Goal: Task Accomplishment & Management: Use online tool/utility

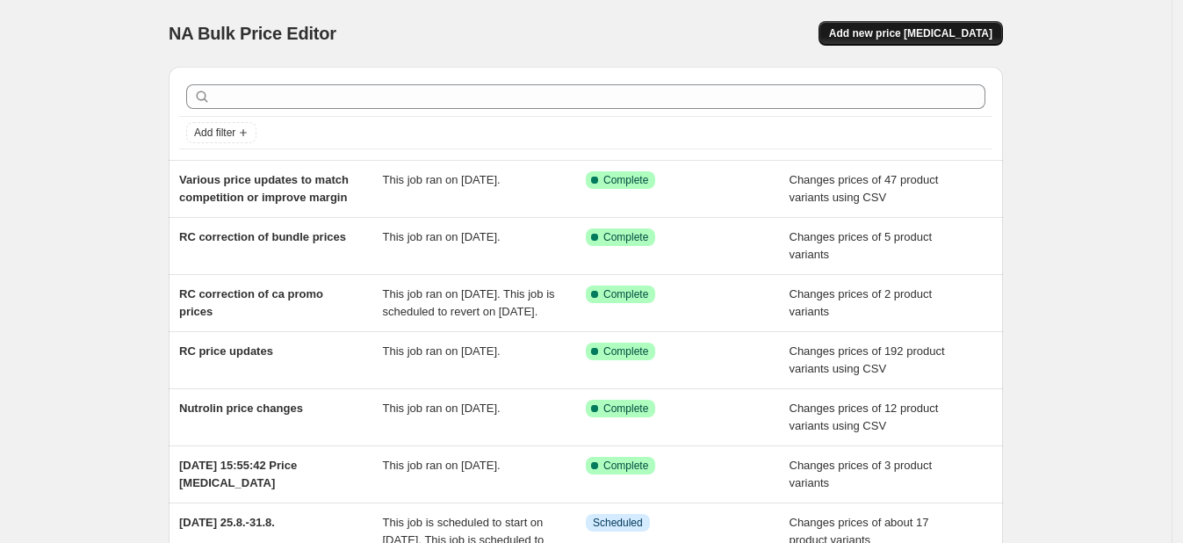
click at [891, 25] on button "Add new price [MEDICAL_DATA]" at bounding box center [911, 33] width 184 height 25
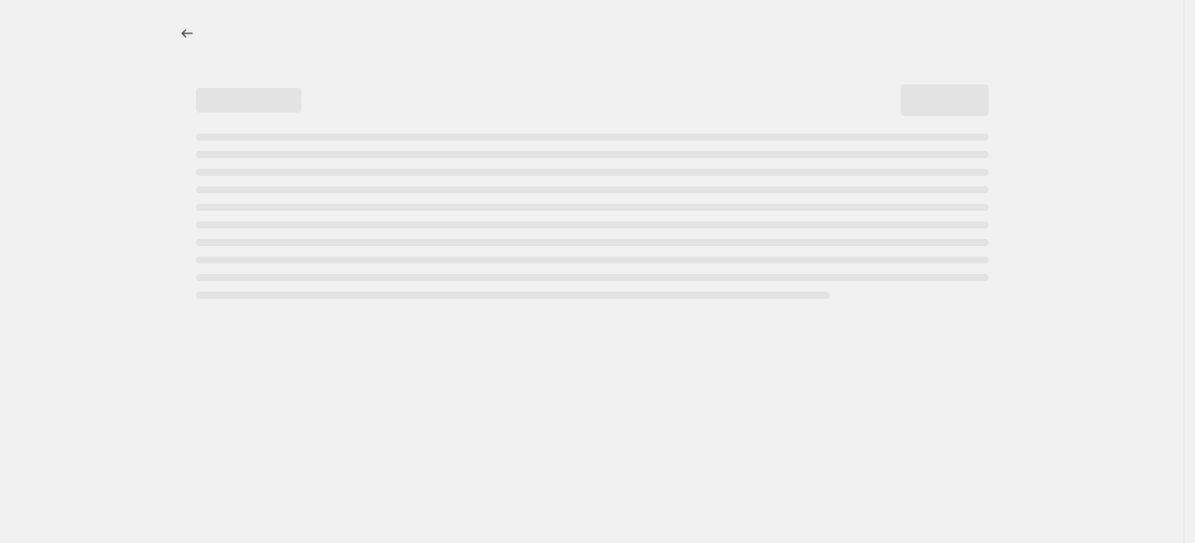
select select "percentage"
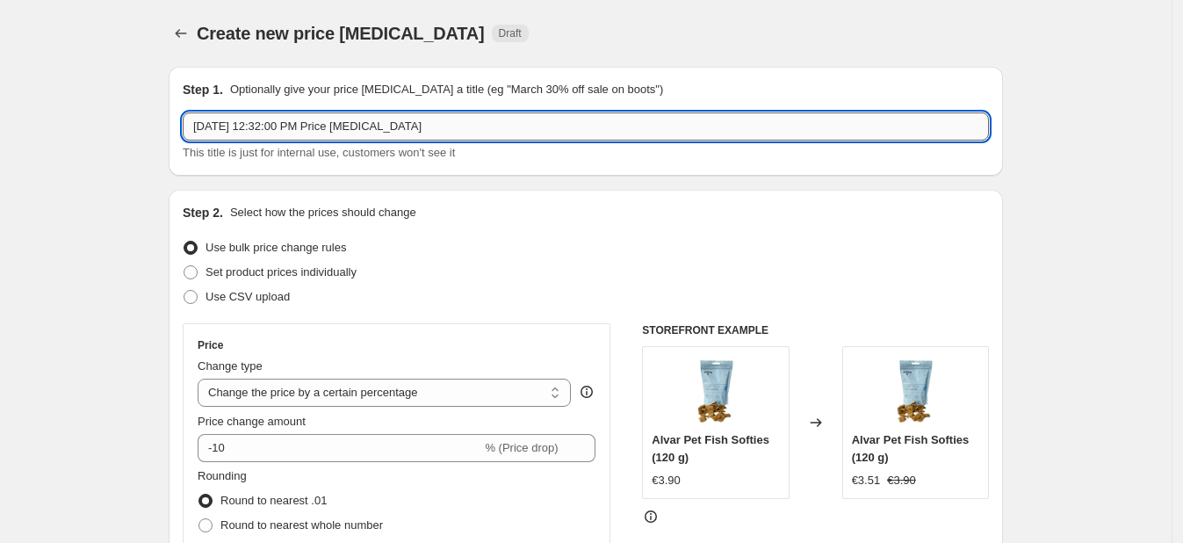
click at [319, 129] on input "Aug 19, 2025, 12:32:00 PM Price change job" at bounding box center [586, 126] width 806 height 28
type input "Specific & Trikem updates to match competition"
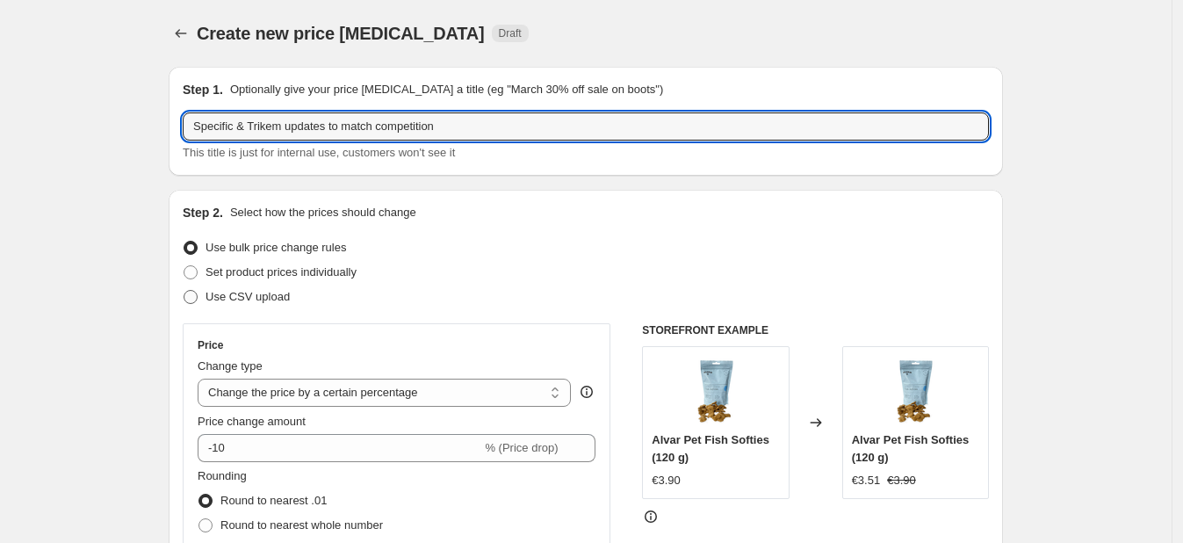
click at [206, 308] on label "Use CSV upload" at bounding box center [236, 297] width 107 height 25
click at [184, 291] on input "Use CSV upload" at bounding box center [184, 290] width 1 height 1
radio input "true"
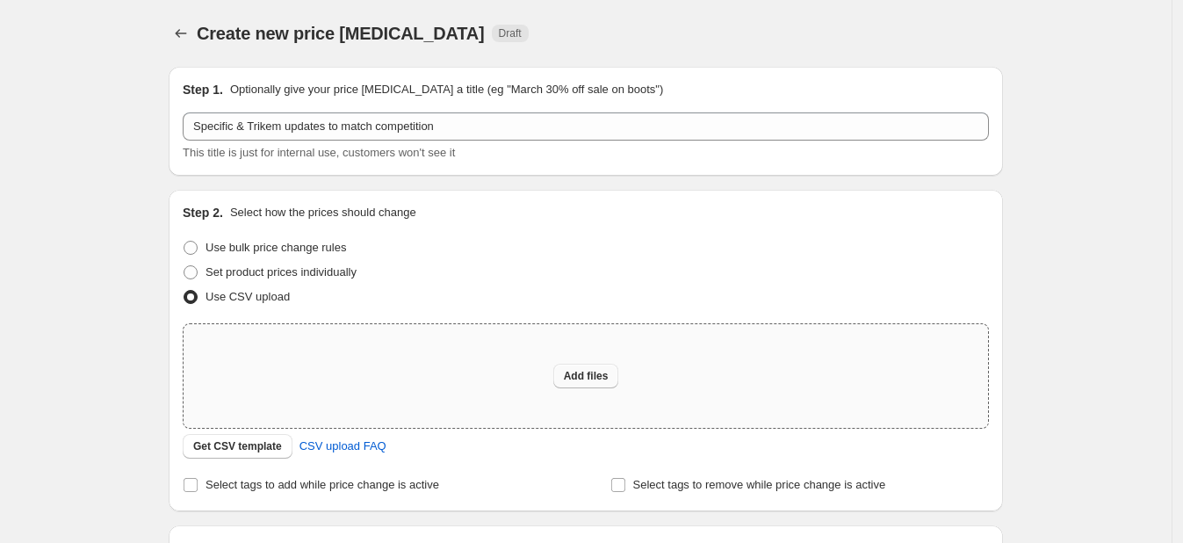
click at [589, 372] on span "Add files" at bounding box center [586, 376] width 45 height 14
type input "C:\fakepath\19.8 Specific and Trikem price updates.csv"
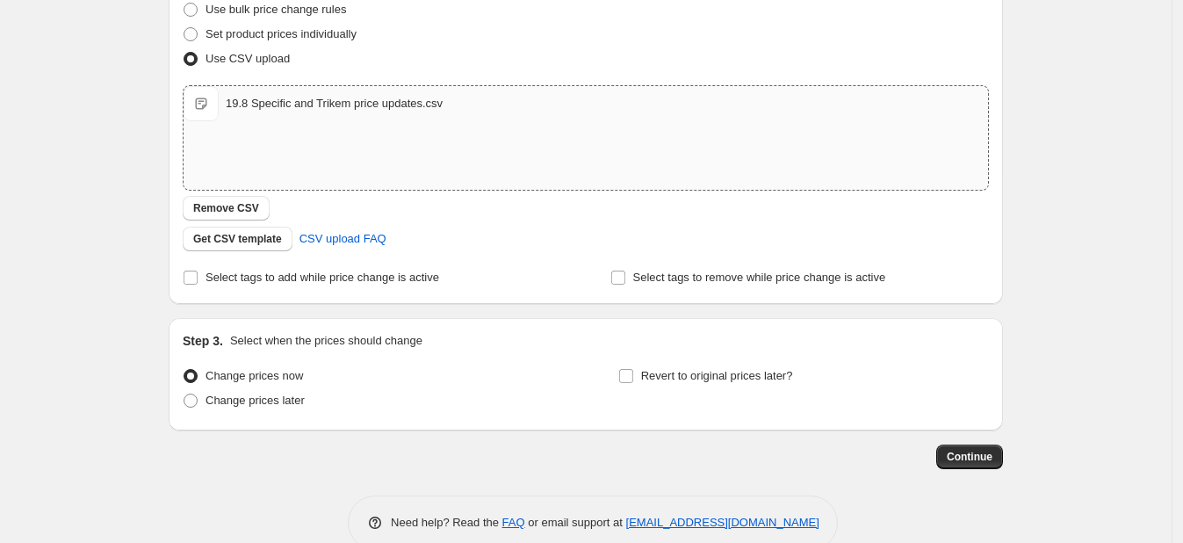
scroll to position [270, 0]
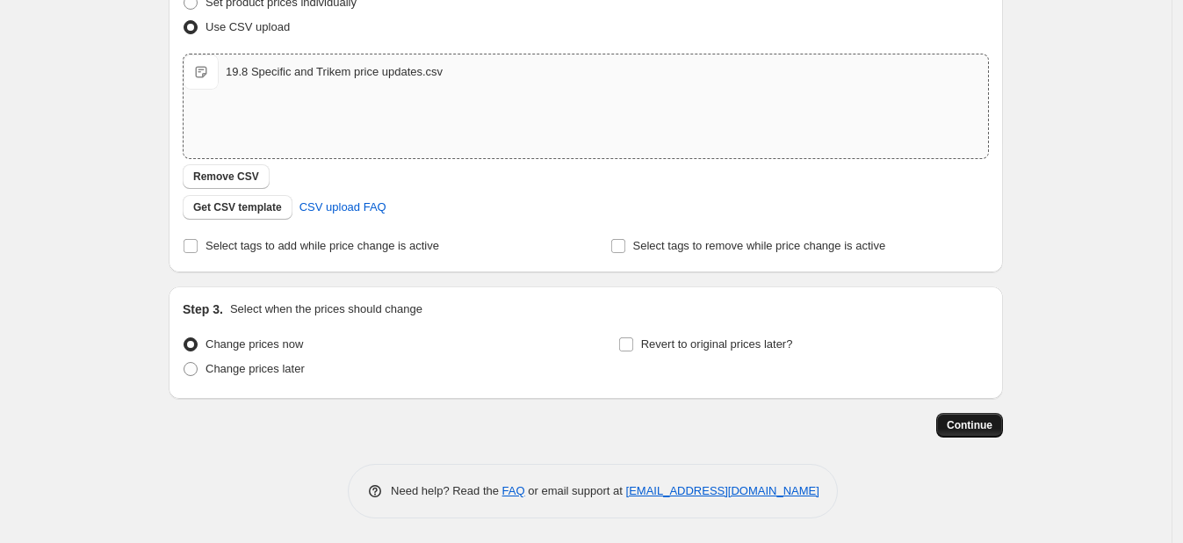
click at [964, 425] on span "Continue" at bounding box center [970, 425] width 46 height 14
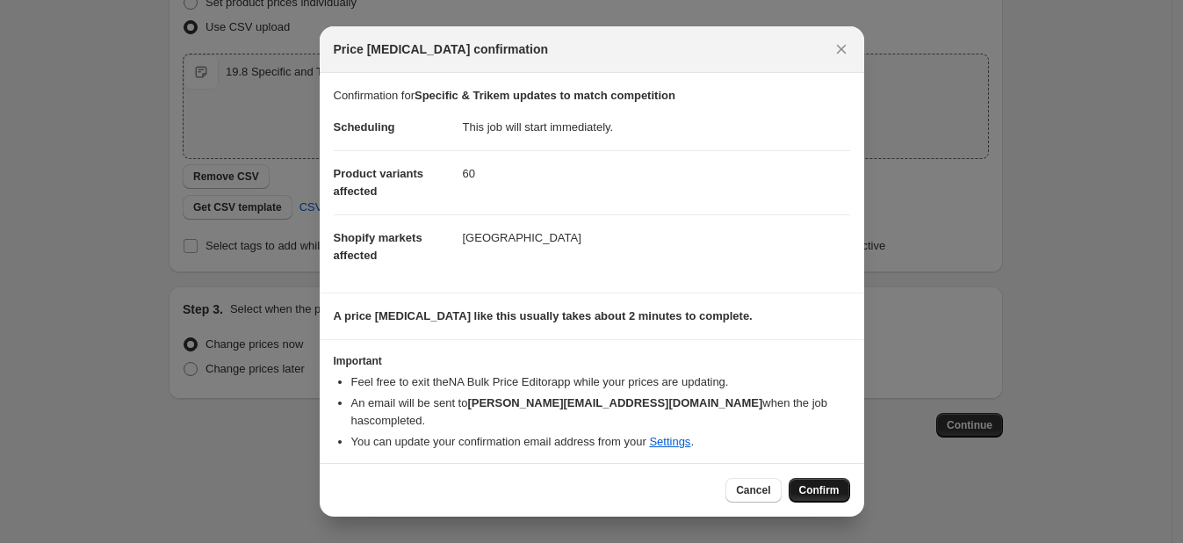
click at [829, 483] on span "Confirm" at bounding box center [819, 490] width 40 height 14
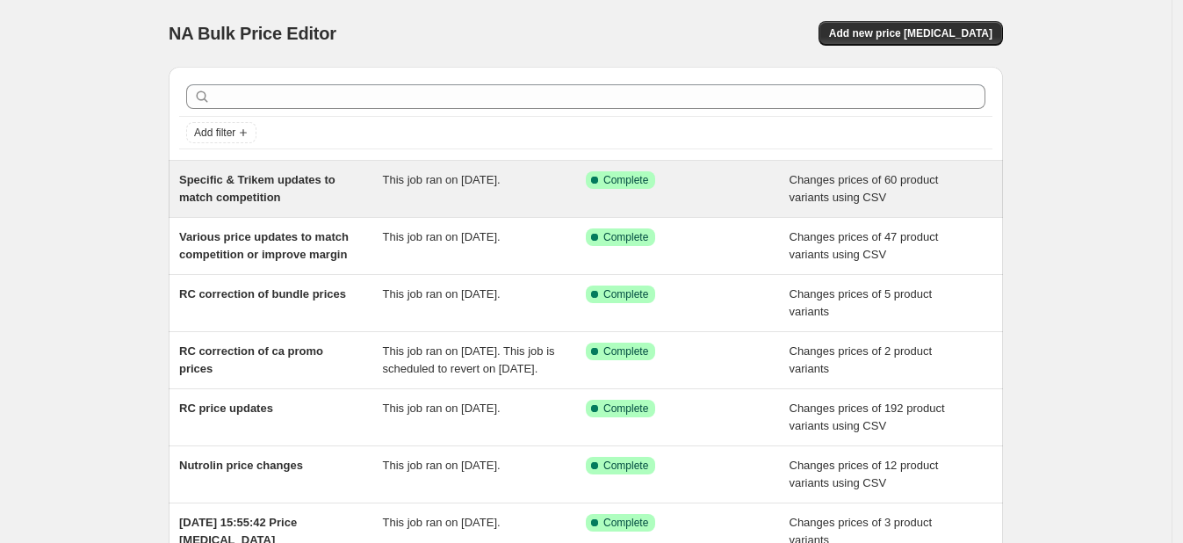
click at [316, 181] on span "Specific & Trikem updates to match competition" at bounding box center [257, 188] width 156 height 31
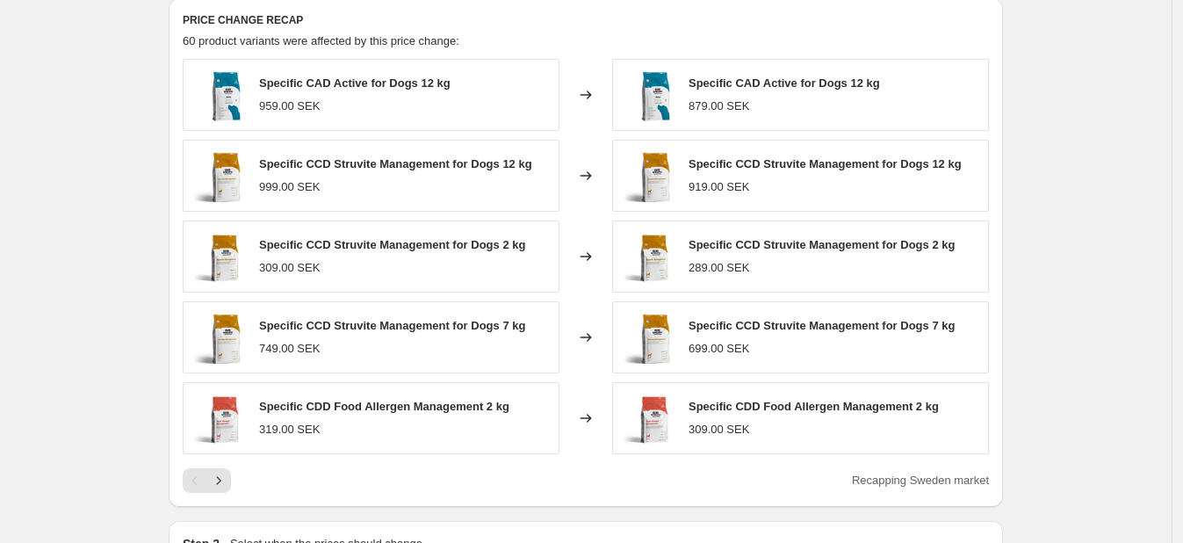
scroll to position [757, 0]
click at [228, 467] on button "Next" at bounding box center [218, 479] width 25 height 25
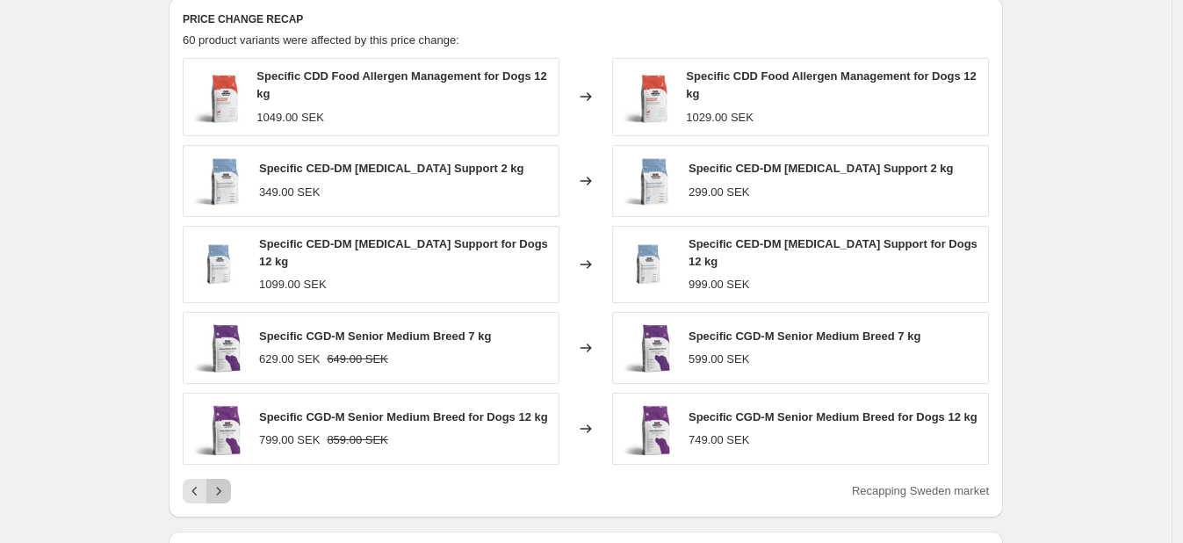
click at [228, 482] on icon "Next" at bounding box center [219, 491] width 18 height 18
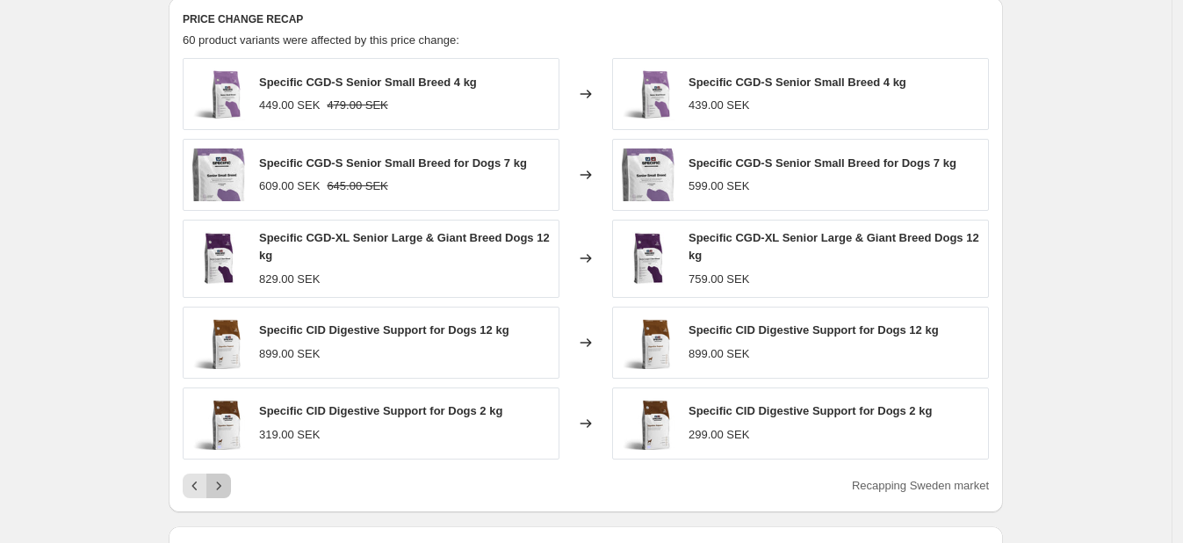
click at [228, 477] on icon "Next" at bounding box center [219, 486] width 18 height 18
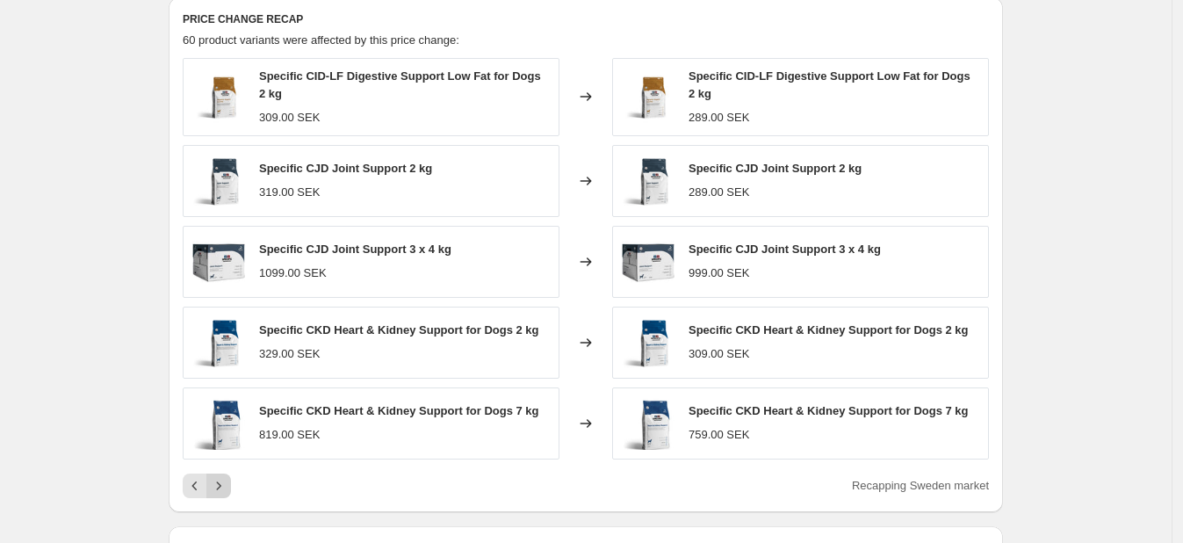
click at [228, 477] on icon "Next" at bounding box center [219, 486] width 18 height 18
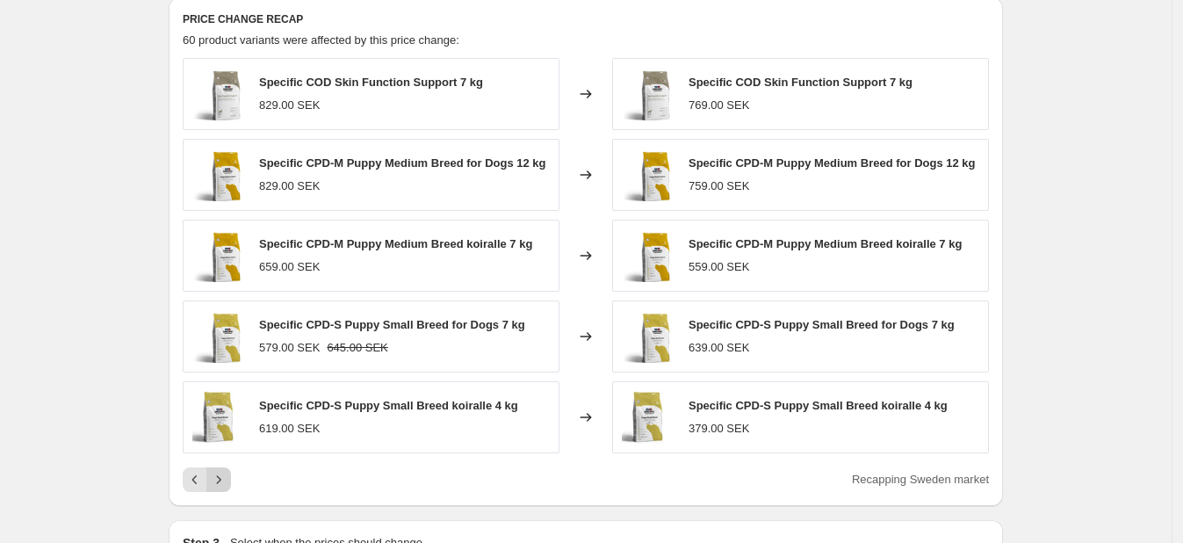
click at [228, 467] on button "Next" at bounding box center [218, 479] width 25 height 25
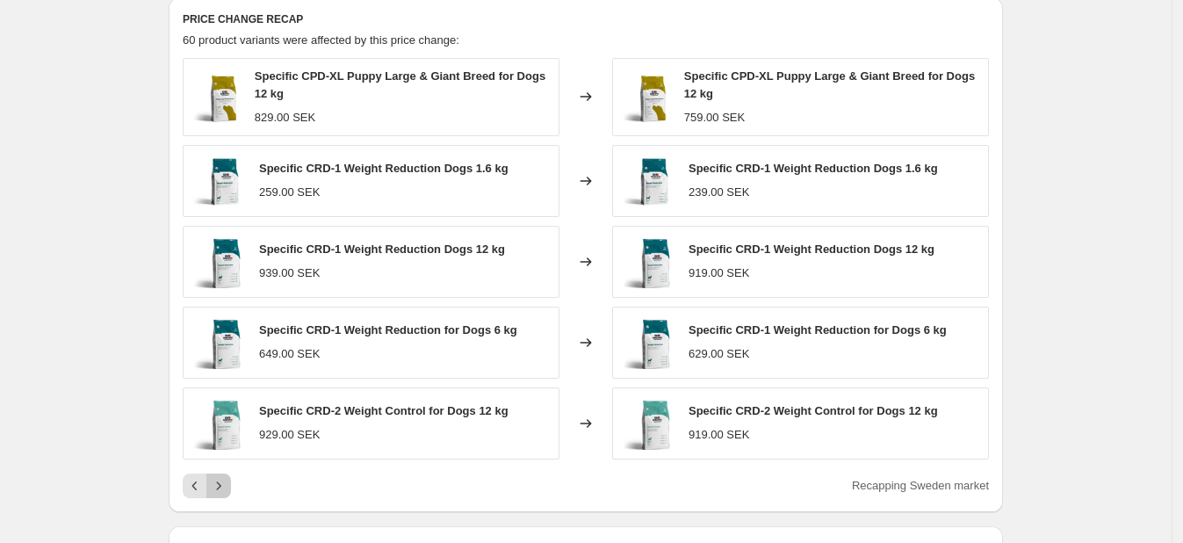
click at [228, 477] on icon "Next" at bounding box center [219, 486] width 18 height 18
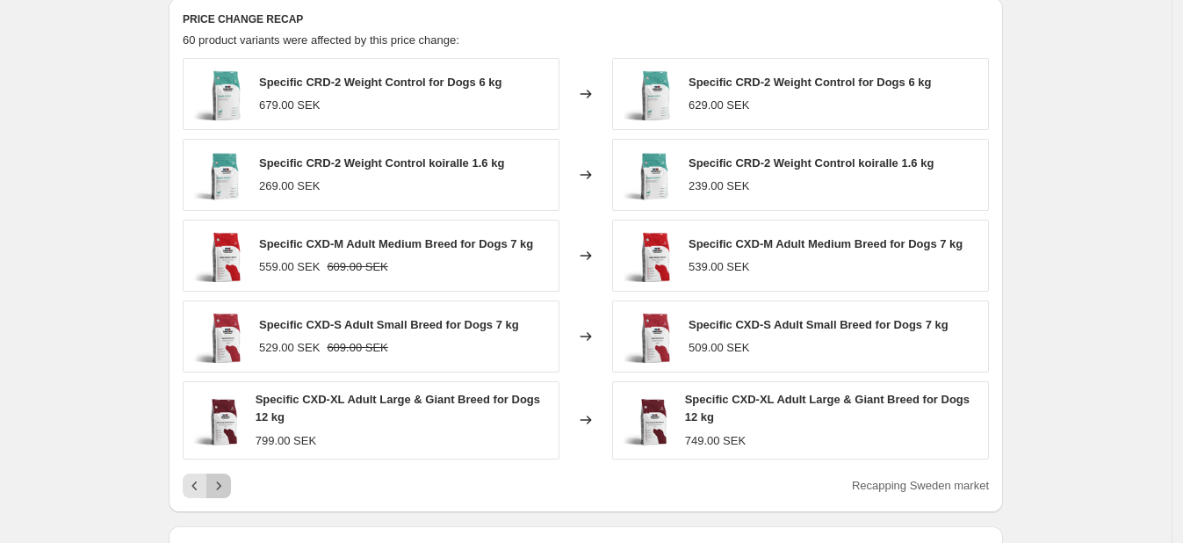
click at [228, 477] on icon "Next" at bounding box center [219, 486] width 18 height 18
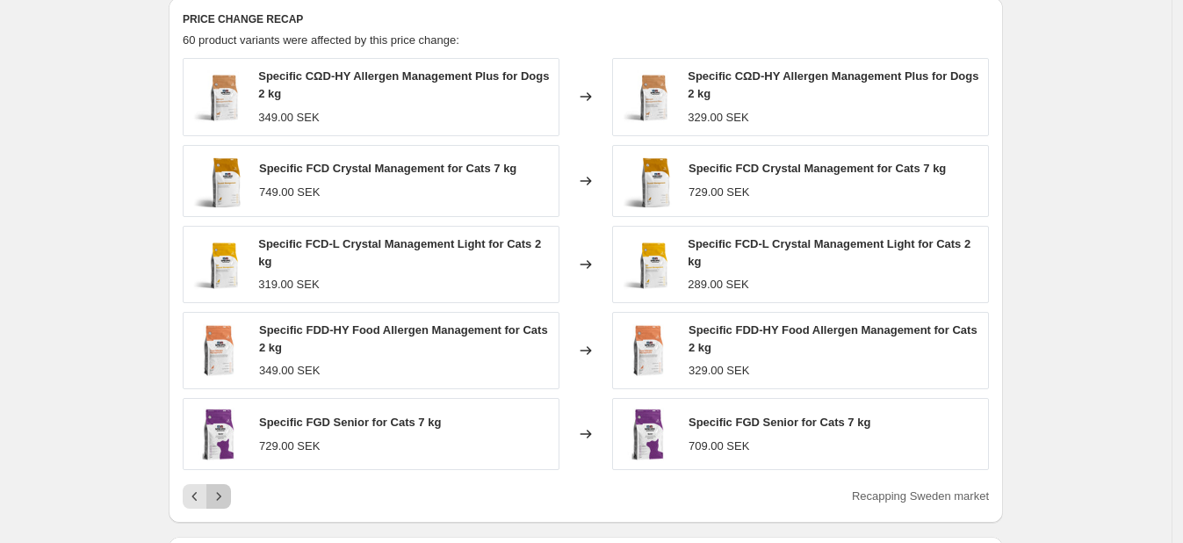
click at [228, 488] on icon "Next" at bounding box center [219, 497] width 18 height 18
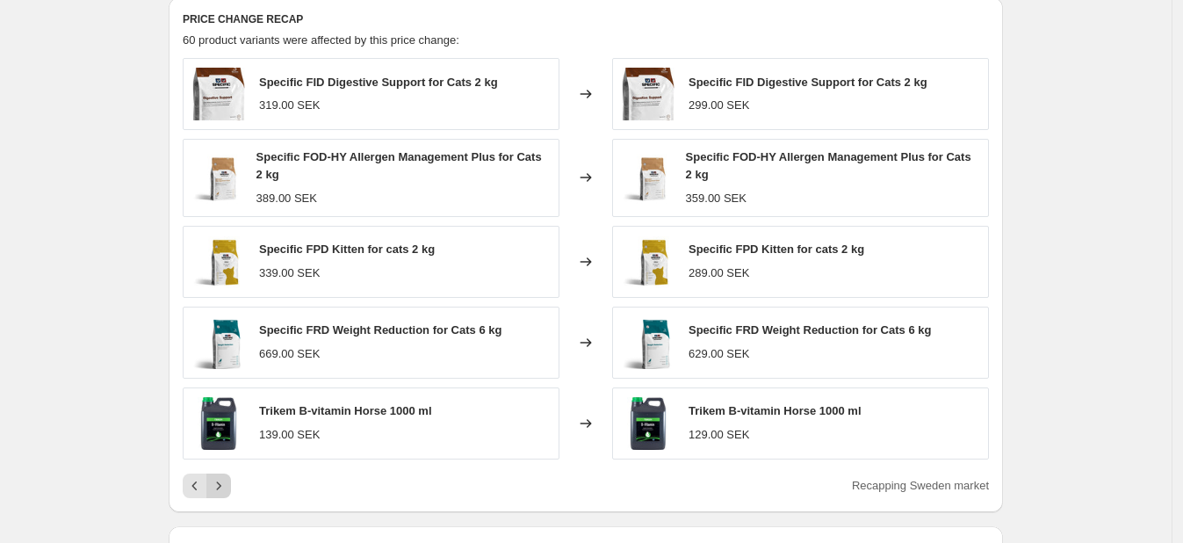
click at [228, 477] on icon "Next" at bounding box center [219, 486] width 18 height 18
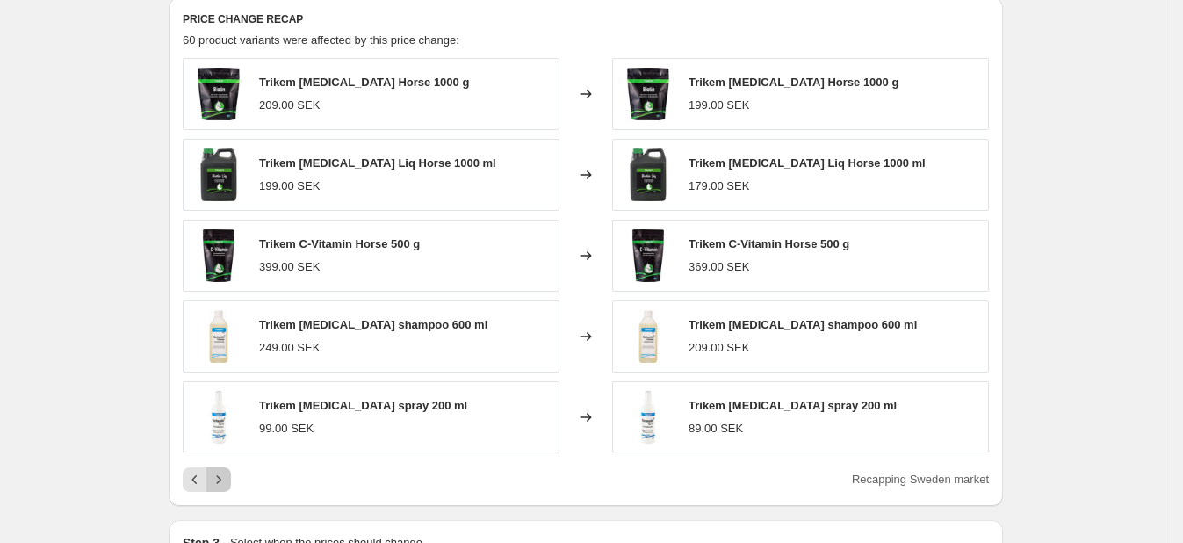
click at [228, 467] on button "Next" at bounding box center [218, 479] width 25 height 25
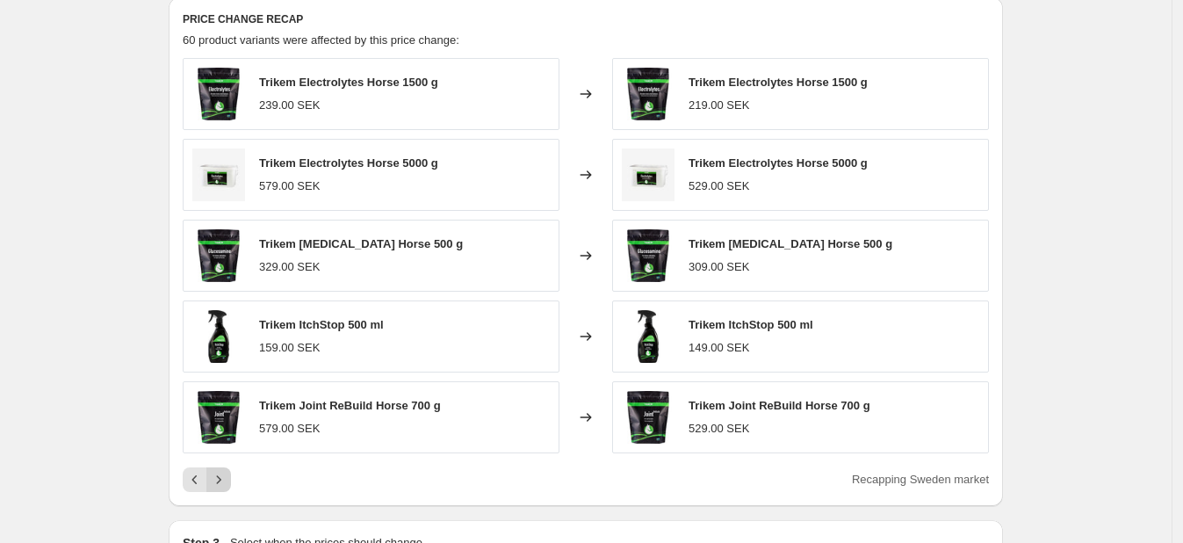
click at [228, 467] on button "Next" at bounding box center [218, 479] width 25 height 25
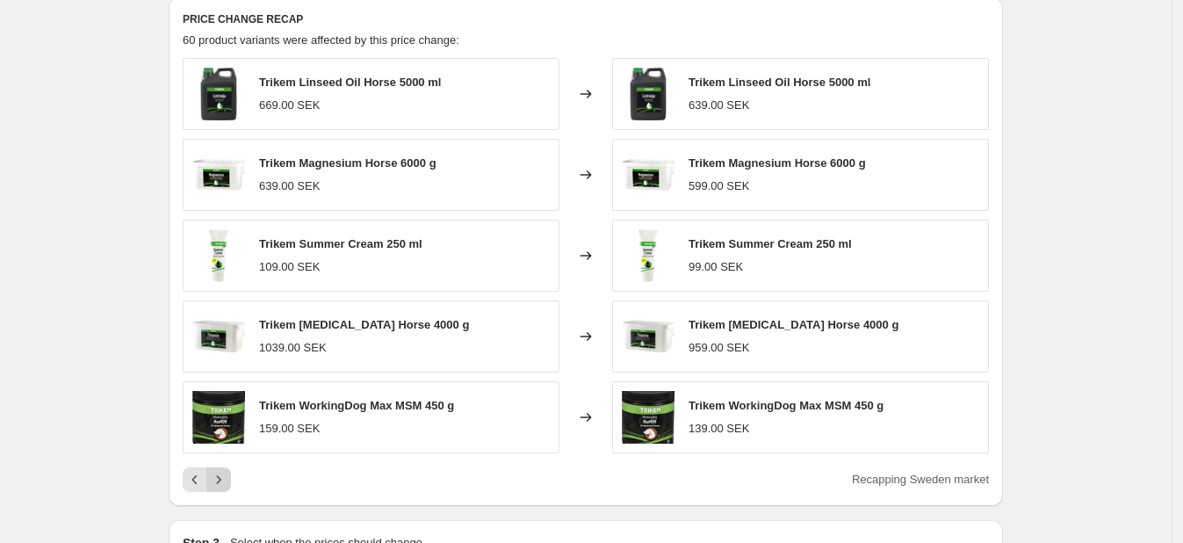
click at [228, 467] on div "Pagination" at bounding box center [218, 479] width 25 height 25
